Goal: Find specific page/section: Find specific page/section

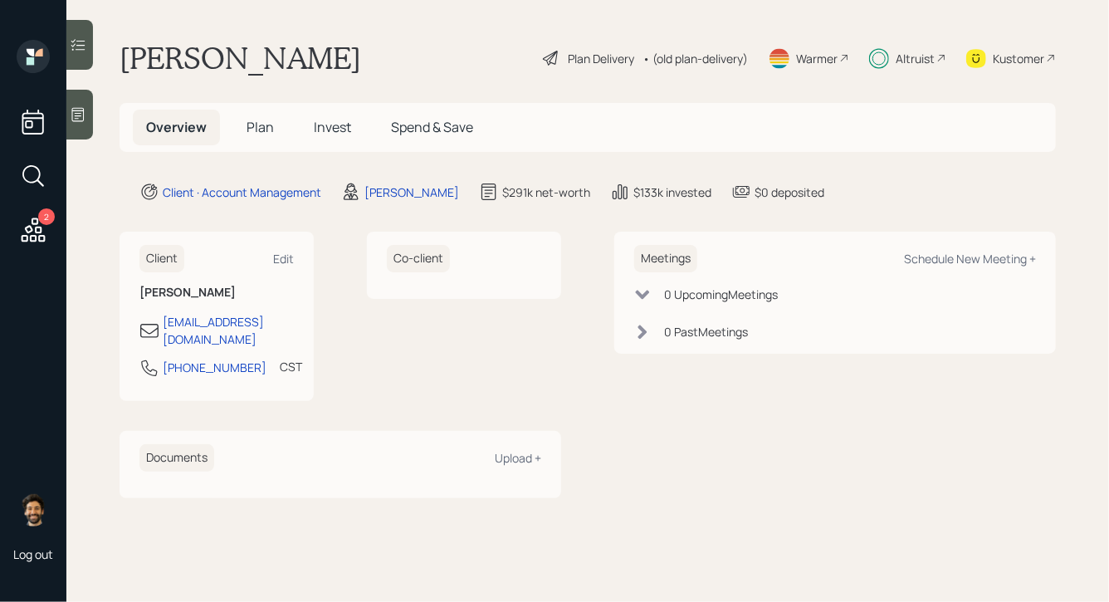
click at [315, 120] on span "Invest" at bounding box center [332, 127] width 37 height 18
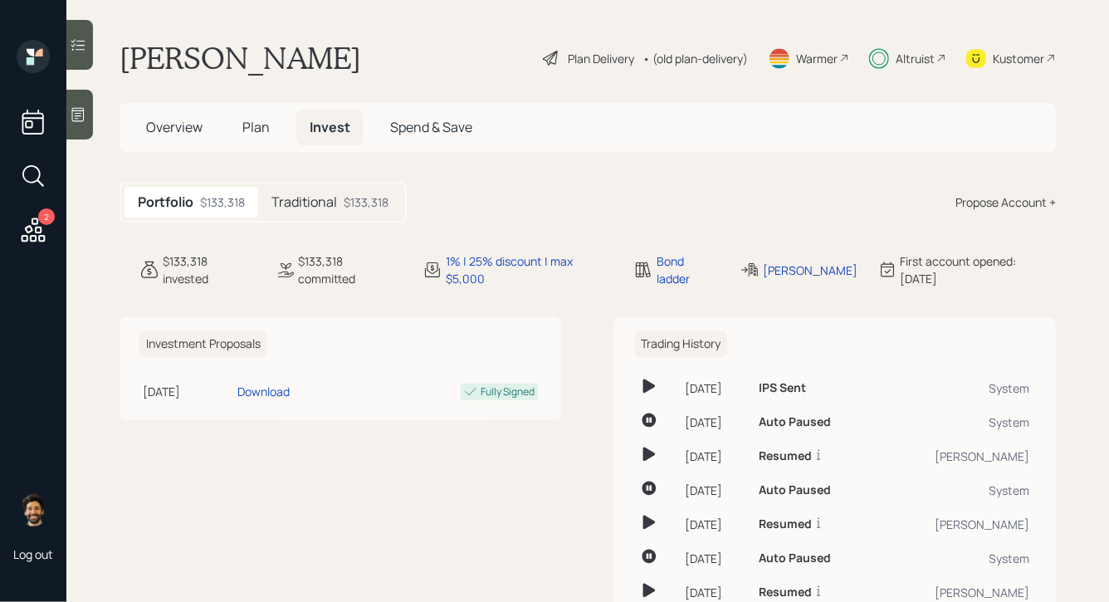
click at [297, 207] on h5 "Traditional" at bounding box center [305, 202] width 66 height 16
